Goal: Information Seeking & Learning: Check status

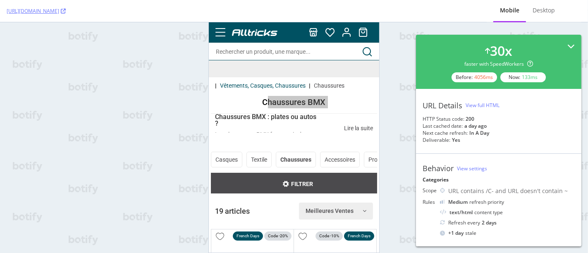
click at [568, 43] on icon at bounding box center [571, 46] width 7 height 7
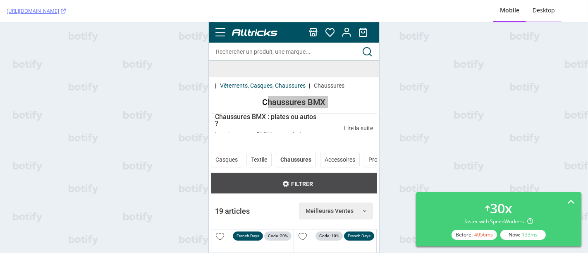
click at [537, 10] on div "Desktop" at bounding box center [544, 10] width 22 height 8
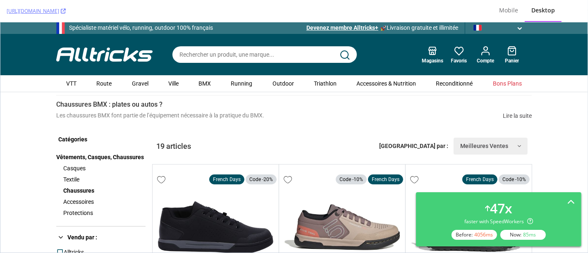
scroll to position [57, 0]
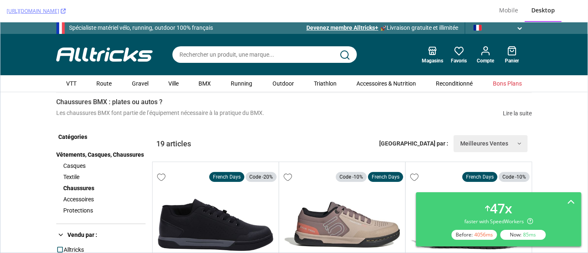
click at [72, 53] on img at bounding box center [104, 54] width 96 height 14
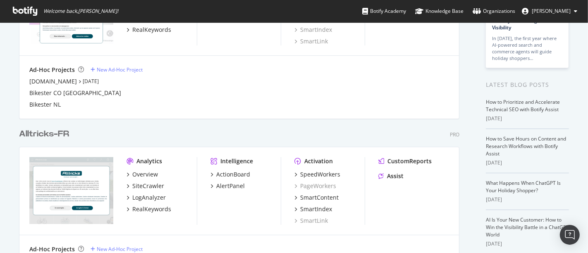
scroll to position [113, 0]
click at [141, 185] on div "SiteCrawler" at bounding box center [148, 187] width 32 height 8
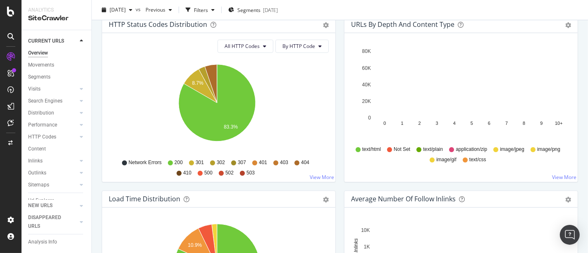
scroll to position [456, 0]
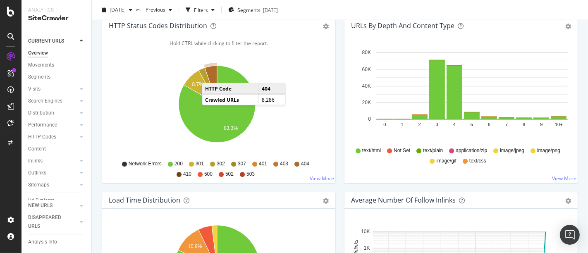
click at [210, 74] on icon "A chart." at bounding box center [211, 85] width 12 height 38
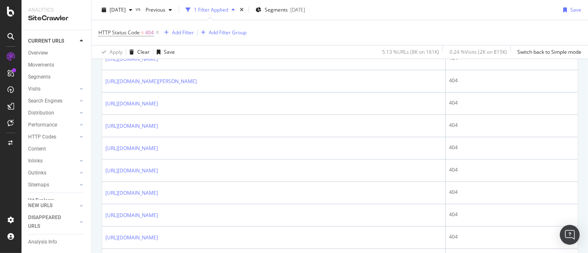
scroll to position [396, 0]
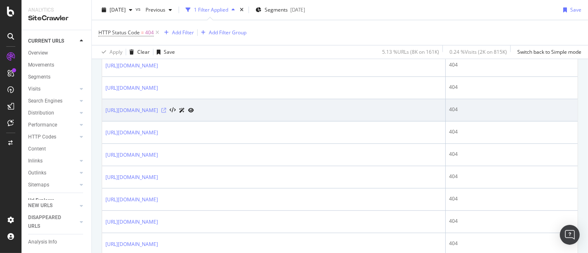
click at [166, 113] on icon at bounding box center [163, 110] width 5 height 5
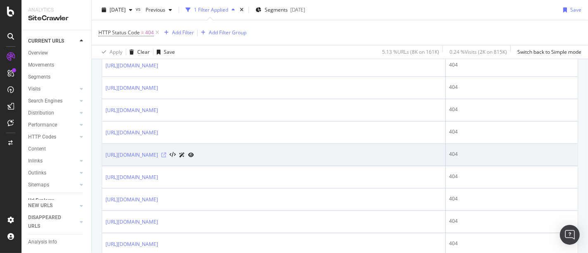
click at [166, 158] on icon at bounding box center [163, 155] width 5 height 5
click at [158, 159] on link "https://www.alltricks.fr/F-32744-textile-hauts/P-1539283-polaire_technique_pata…" at bounding box center [132, 155] width 53 height 8
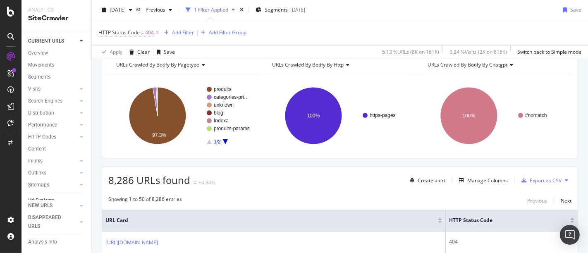
scroll to position [0, 0]
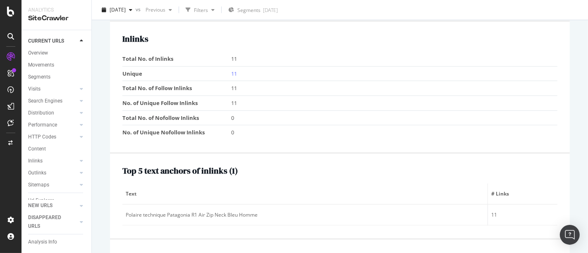
scroll to position [826, 0]
click at [233, 70] on link "11" at bounding box center [234, 73] width 6 height 7
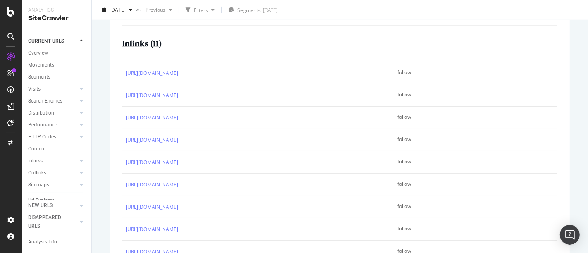
scroll to position [104, 0]
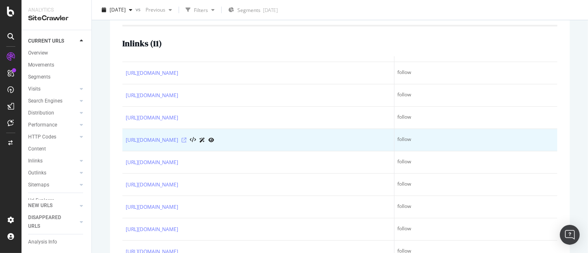
click at [187, 138] on icon at bounding box center [184, 140] width 5 height 5
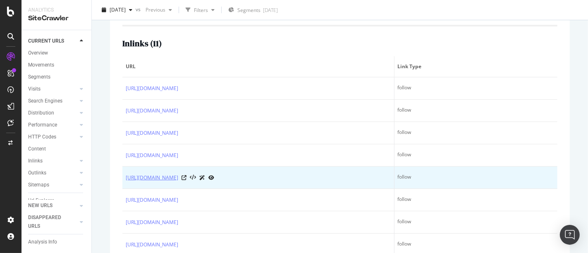
scroll to position [0, 0]
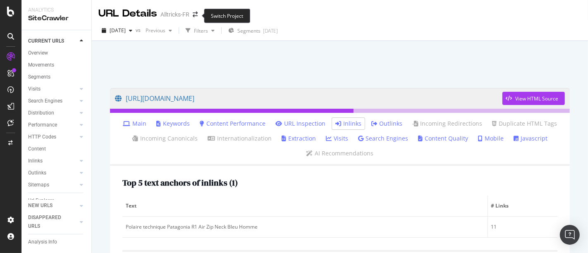
click at [192, 16] on span at bounding box center [196, 15] width 12 height 6
click at [195, 14] on icon "arrow-right-arrow-left" at bounding box center [195, 15] width 5 height 6
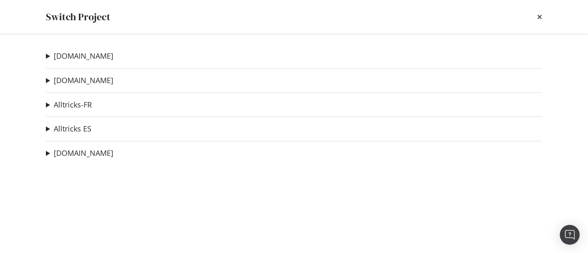
click at [50, 103] on summary "Alltricks-FR" at bounding box center [69, 105] width 46 height 11
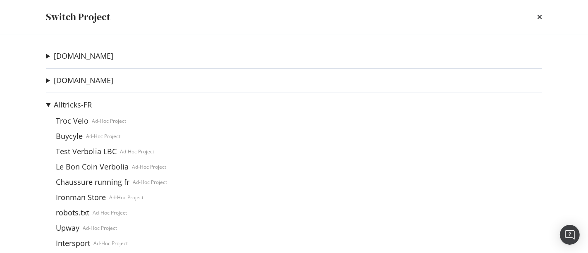
click at [48, 101] on summary "Alltricks-FR" at bounding box center [117, 105] width 142 height 11
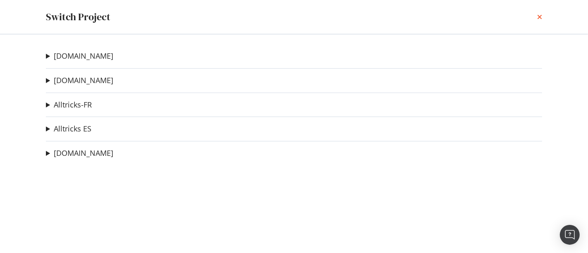
click at [538, 15] on icon "times" at bounding box center [540, 17] width 5 height 7
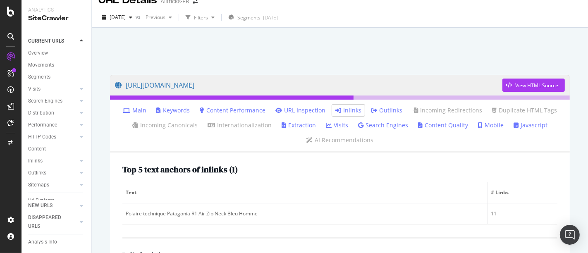
scroll to position [12, 0]
